Goal: Transaction & Acquisition: Subscribe to service/newsletter

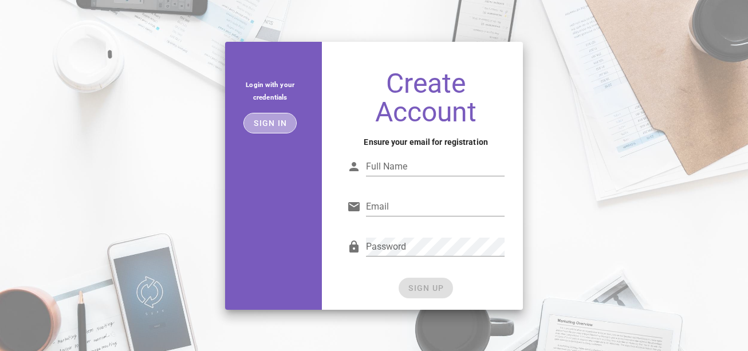
click at [282, 128] on button "Sign in" at bounding box center [269, 123] width 53 height 21
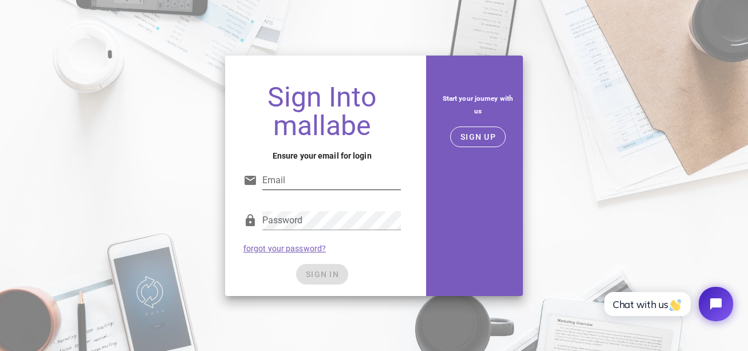
click at [340, 177] on input "Email" at bounding box center [331, 180] width 139 height 18
click at [314, 171] on input "Email" at bounding box center [331, 180] width 139 height 18
type input "edercarvalho674@gmail.com"
click at [334, 210] on div "Password" at bounding box center [321, 223] width 157 height 38
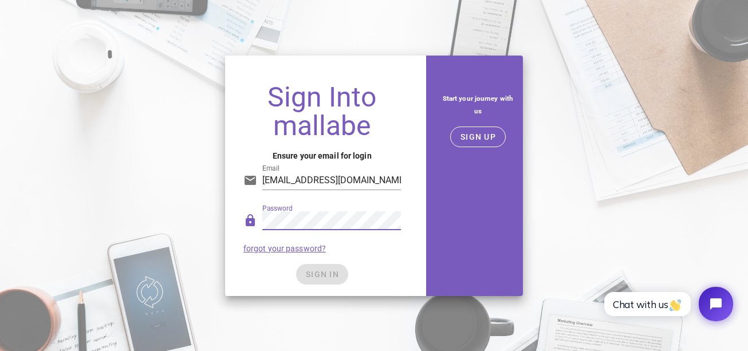
click at [504, 127] on div "SIGN UP" at bounding box center [478, 137] width 90 height 21
click at [491, 141] on span "SIGN UP" at bounding box center [478, 136] width 36 height 9
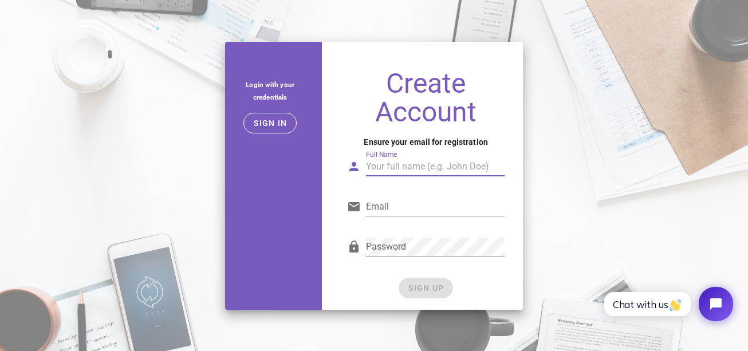
click at [432, 159] on input "Full Name" at bounding box center [435, 166] width 139 height 18
type input "Eder Carvalho Barbosa"
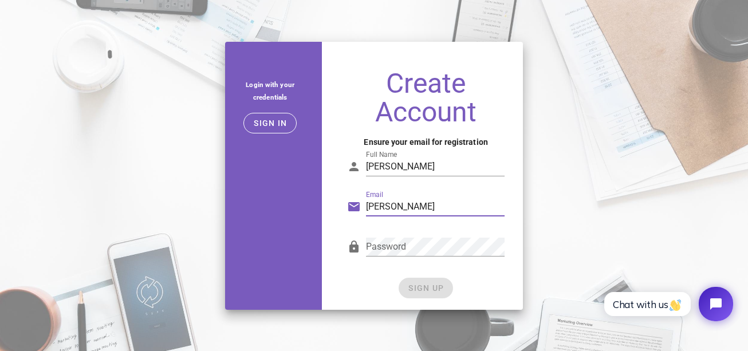
type input "edercarvalho674@gmail.com"
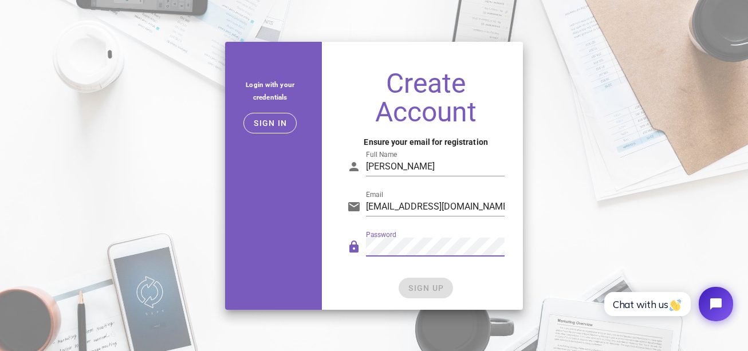
click at [432, 286] on div "SIGN UP" at bounding box center [425, 288] width 157 height 21
click at [424, 289] on span "SIGN UP" at bounding box center [426, 287] width 36 height 9
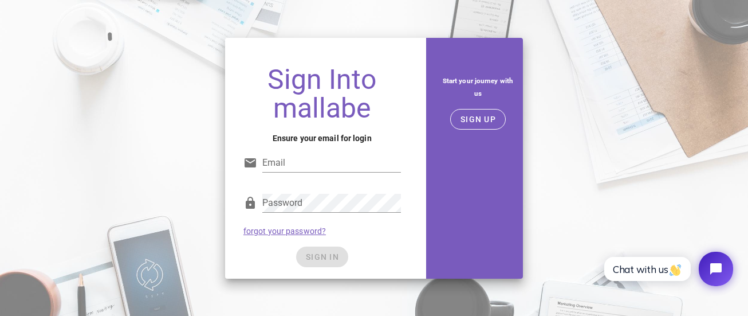
type input "edercarvalho674@gmail.com"
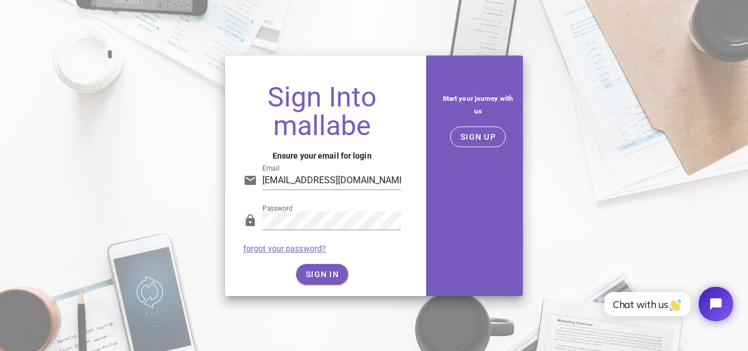
click at [361, 273] on div "SIGN IN" at bounding box center [321, 274] width 157 height 21
click at [315, 276] on span "SIGN IN" at bounding box center [322, 274] width 34 height 9
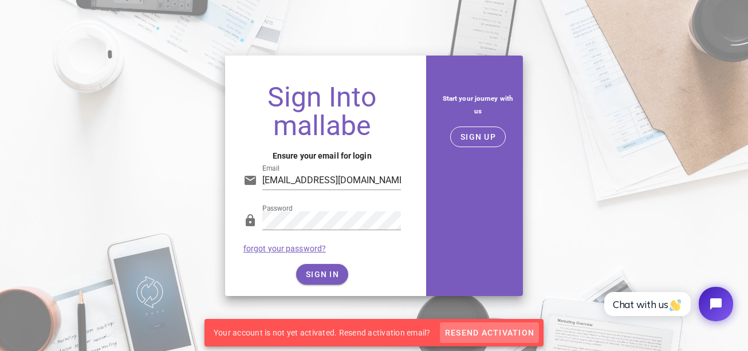
click at [499, 332] on span "Resend Activation" at bounding box center [489, 332] width 90 height 9
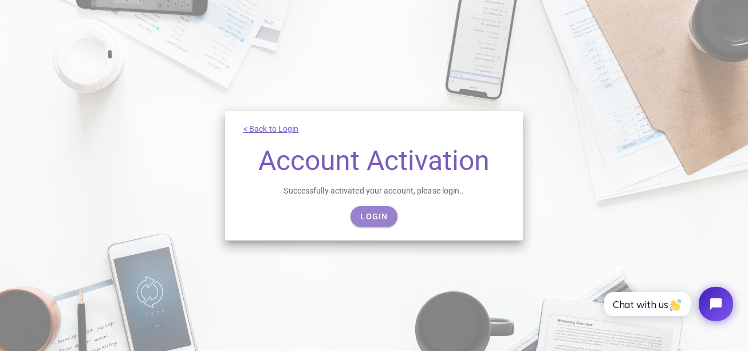
click at [386, 216] on span "Login" at bounding box center [374, 216] width 28 height 9
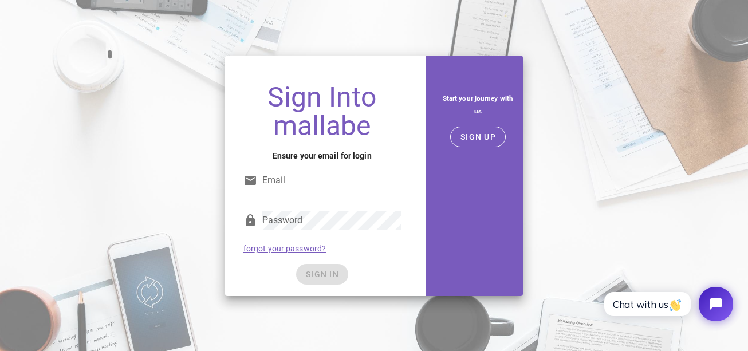
type input "edercarvalho674@gmail.com"
click at [371, 306] on div "Sign Into mallabe Ensure your email for login Email edercarvalho674@gmail.com P…" at bounding box center [374, 175] width 748 height 351
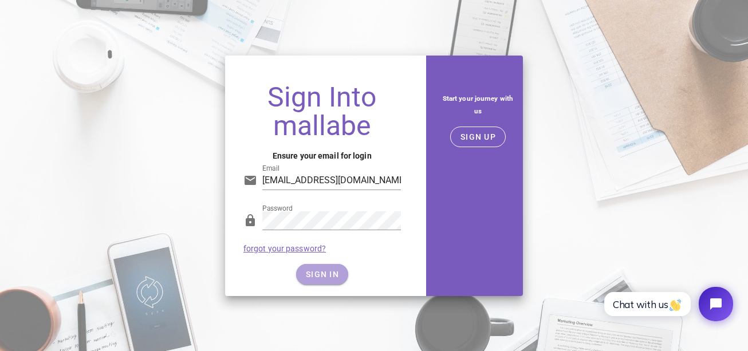
click at [316, 279] on button "SIGN IN" at bounding box center [322, 274] width 52 height 21
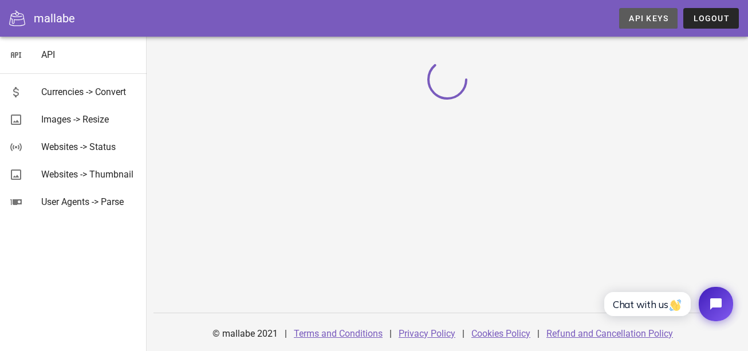
click at [643, 18] on span "API Keys" at bounding box center [648, 18] width 40 height 9
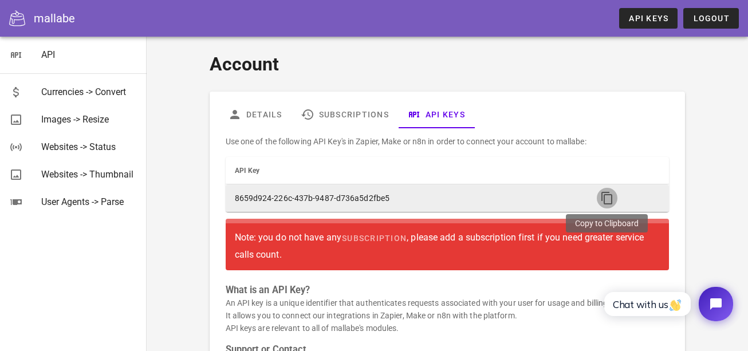
click at [602, 200] on icon "button" at bounding box center [607, 198] width 14 height 14
click at [605, 197] on icon "button" at bounding box center [607, 198] width 14 height 14
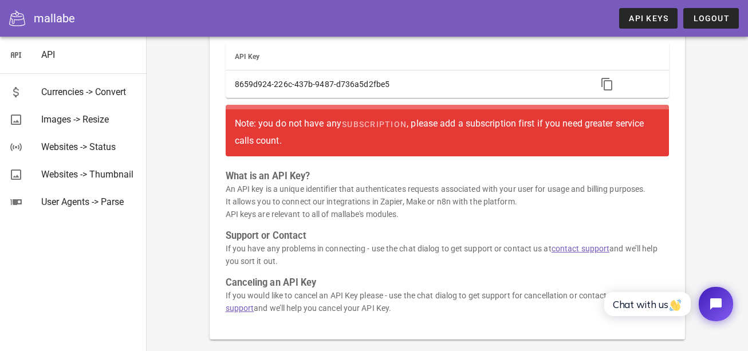
scroll to position [115, 0]
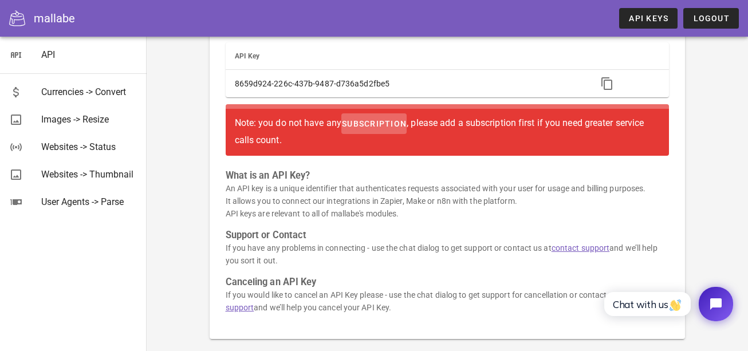
click at [387, 132] on link "subscription" at bounding box center [373, 123] width 65 height 21
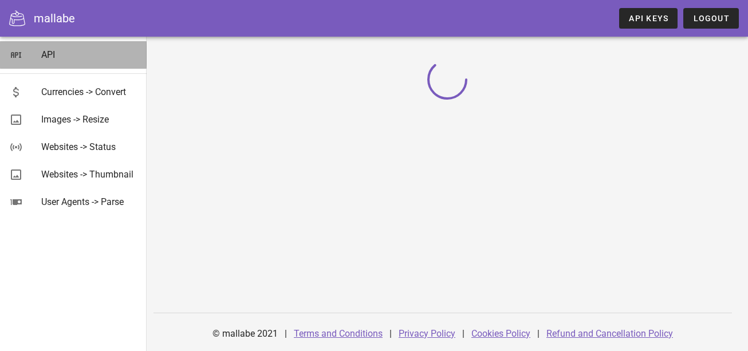
click at [42, 57] on div "API" at bounding box center [89, 54] width 96 height 11
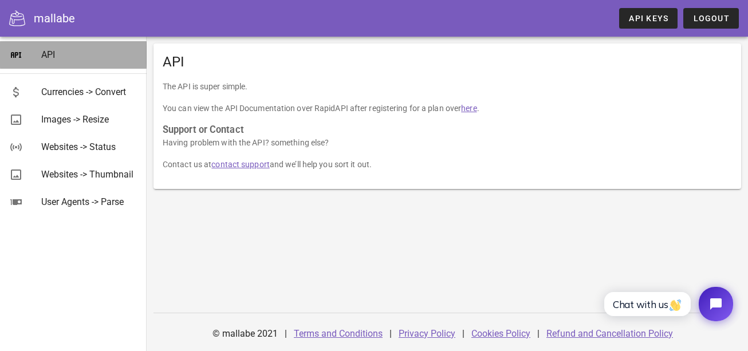
click at [64, 56] on div "API" at bounding box center [89, 54] width 96 height 11
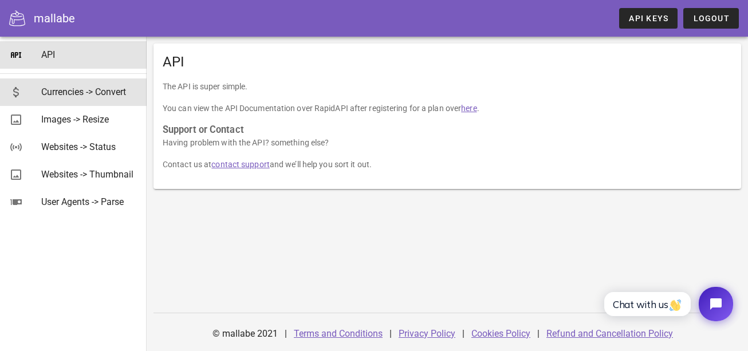
click at [98, 101] on div "Currencies -> Convert" at bounding box center [89, 92] width 96 height 25
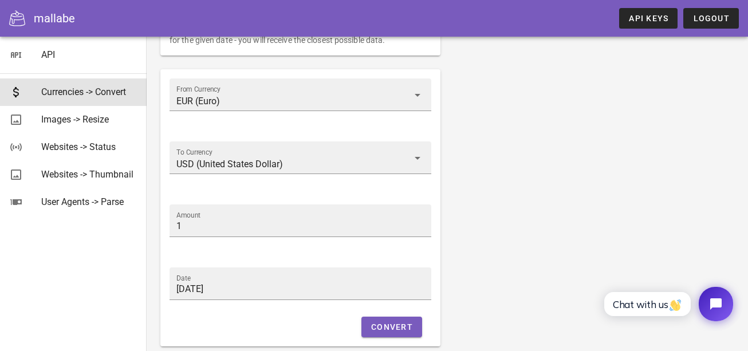
scroll to position [49, 0]
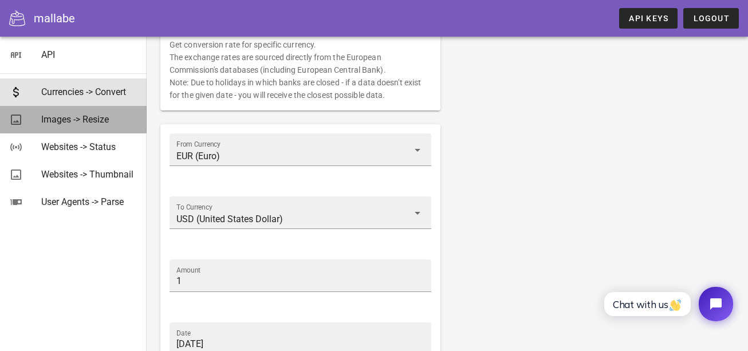
click at [94, 116] on div "Images -> Resize" at bounding box center [89, 119] width 96 height 11
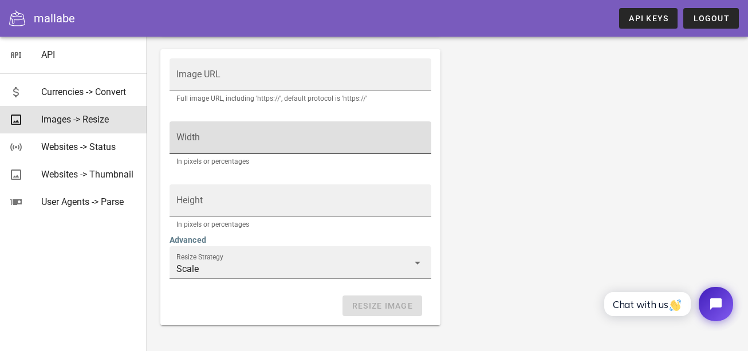
scroll to position [313, 0]
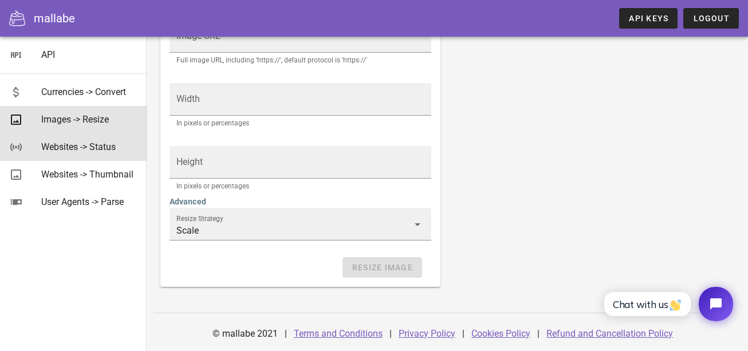
click at [88, 152] on div "Websites -> Status" at bounding box center [89, 146] width 96 height 11
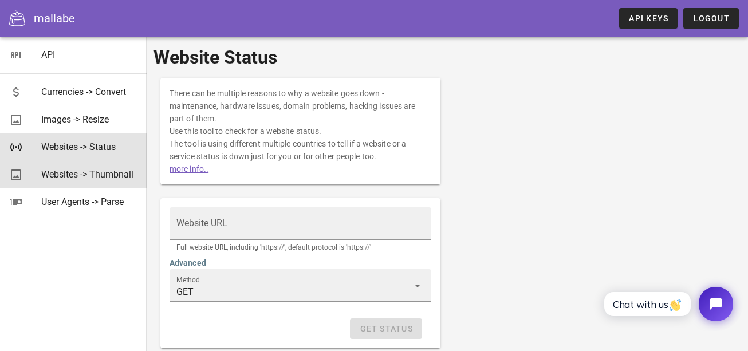
click at [80, 173] on div "Websites -> Thumbnail" at bounding box center [89, 174] width 96 height 11
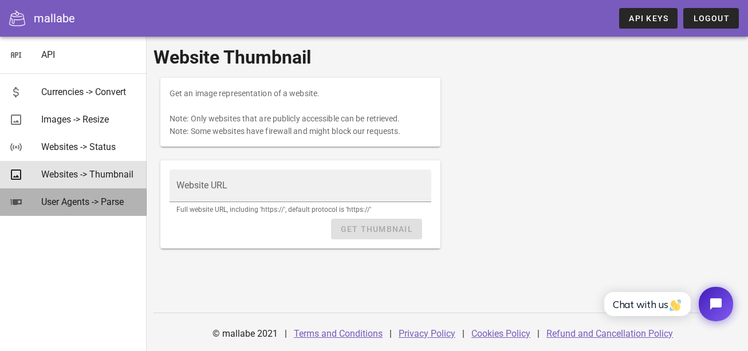
click at [77, 200] on div "User Agents -> Parse" at bounding box center [89, 201] width 96 height 11
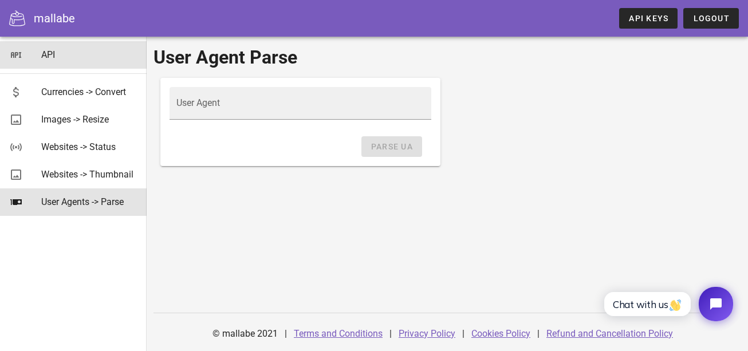
click at [61, 61] on div "API" at bounding box center [89, 54] width 96 height 25
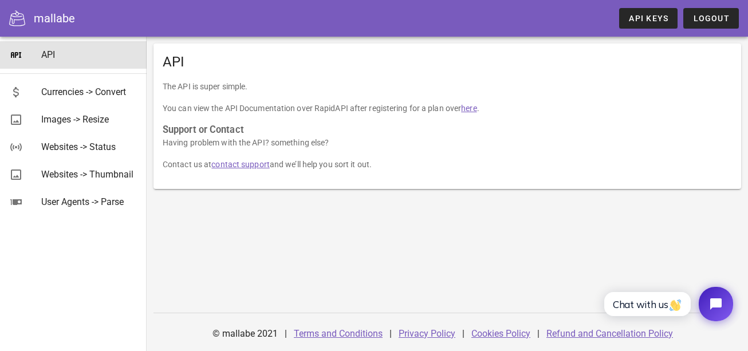
click at [471, 112] on link "here" at bounding box center [468, 108] width 15 height 9
click at [647, 12] on link "API Keys" at bounding box center [648, 18] width 58 height 21
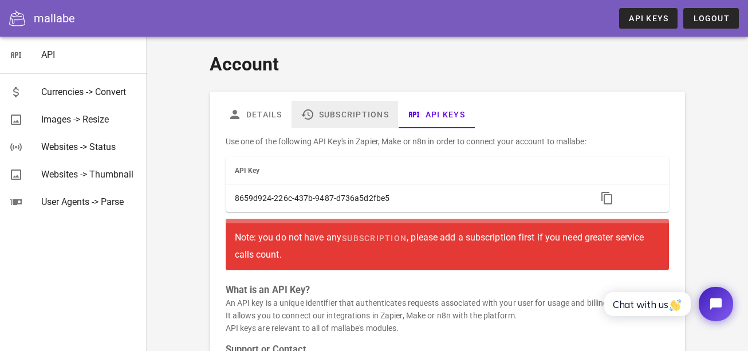
click at [364, 118] on link "Subscriptions" at bounding box center [344, 114] width 107 height 27
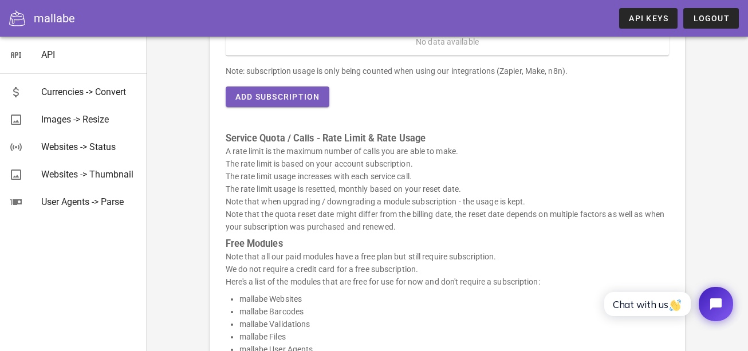
scroll to position [172, 0]
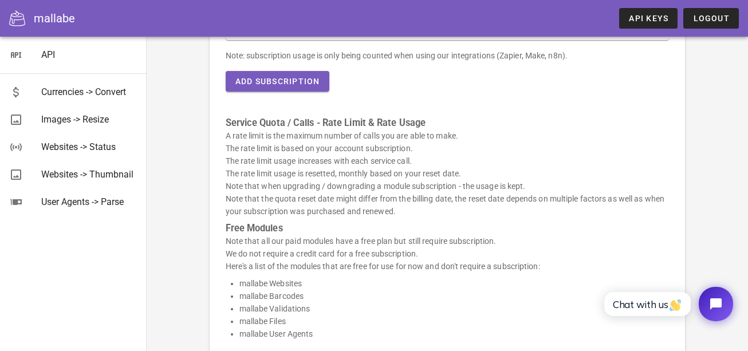
click at [291, 94] on div "Here's a list of your active subscriptions and usage: Module Billing Period Pla…" at bounding box center [448, 221] width 458 height 530
click at [291, 81] on span "Add Subscription" at bounding box center [277, 81] width 85 height 9
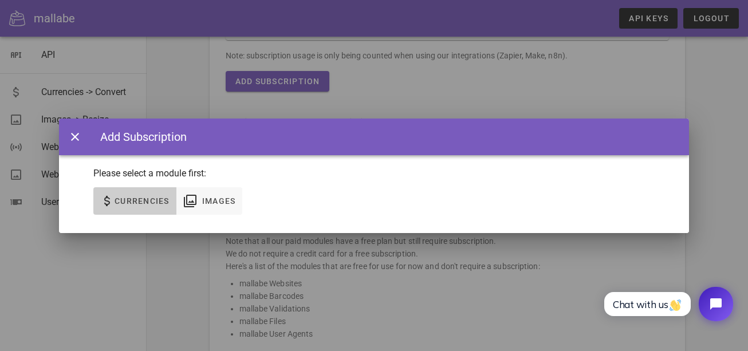
click at [150, 203] on span "Currencies" at bounding box center [142, 200] width 56 height 9
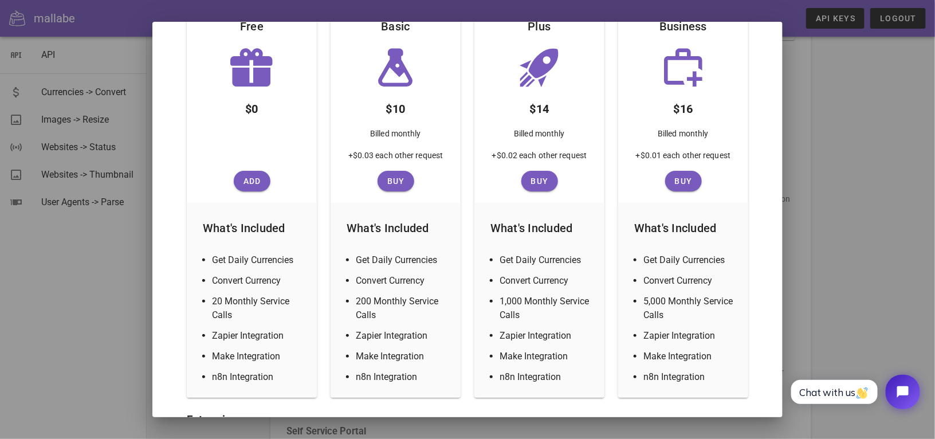
scroll to position [153, 0]
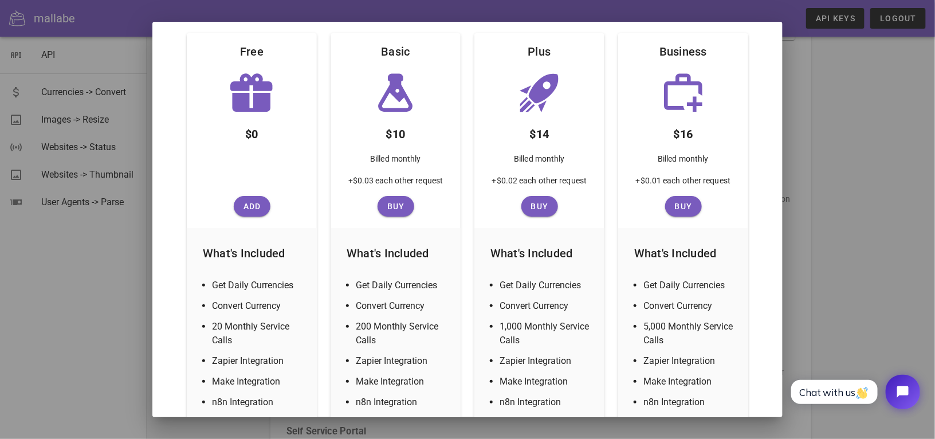
click at [747, 244] on div at bounding box center [467, 219] width 935 height 439
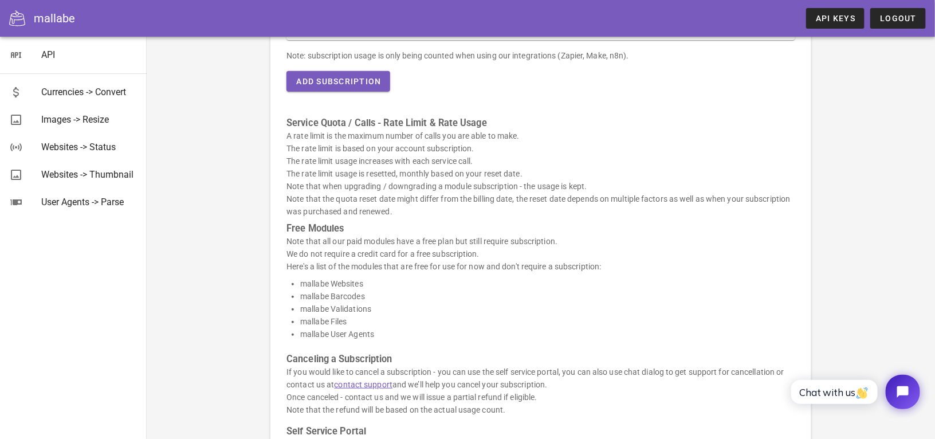
scroll to position [293, 0]
